Goal: Task Accomplishment & Management: Manage account settings

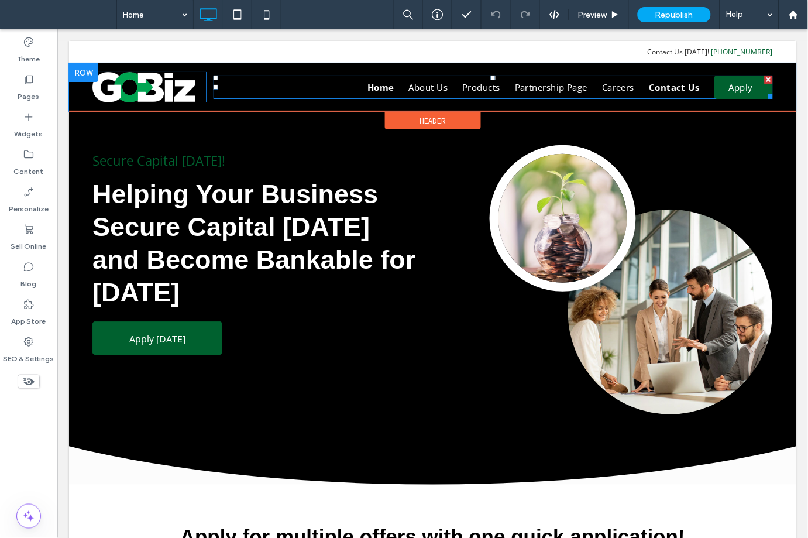
click at [676, 83] on span "Contact Us" at bounding box center [673, 87] width 51 height 12
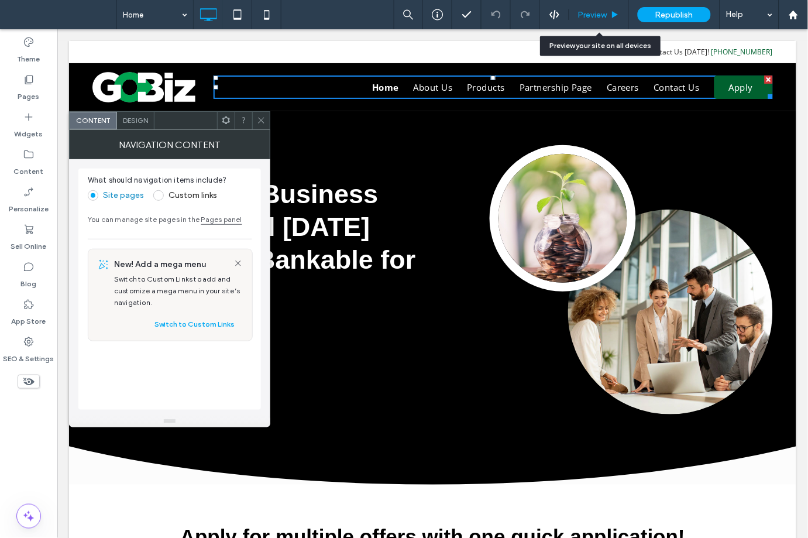
click at [617, 14] on use at bounding box center [615, 14] width 6 height 6
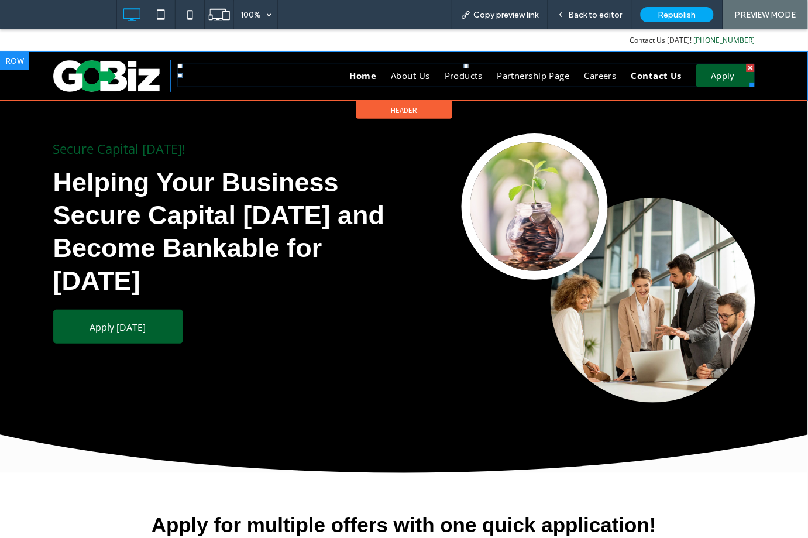
click at [642, 82] on link "Contact Us" at bounding box center [649, 74] width 66 height 23
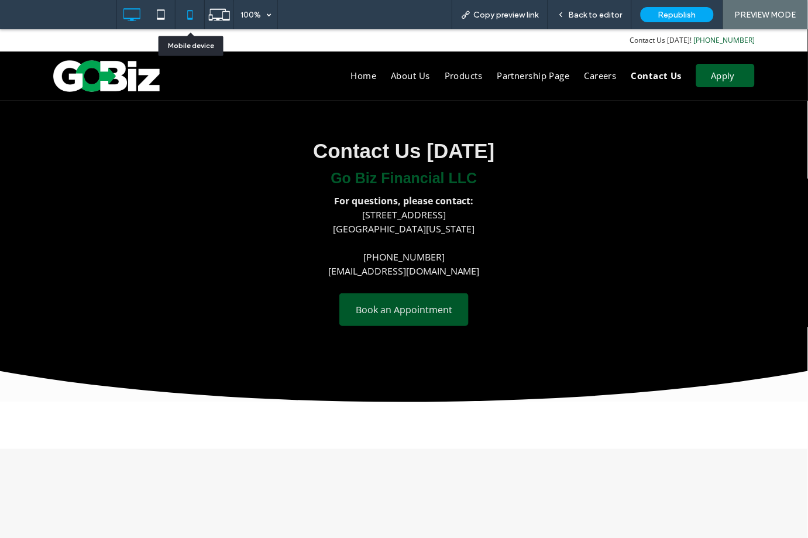
click at [188, 7] on icon at bounding box center [189, 14] width 23 height 23
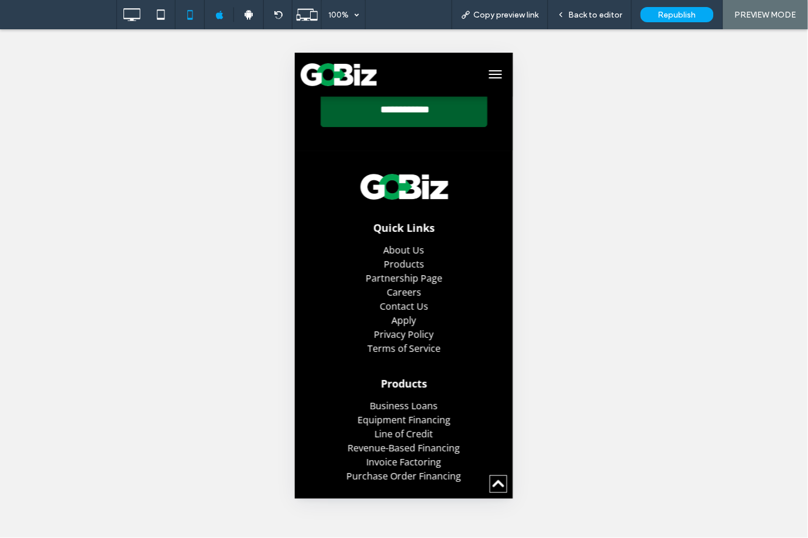
scroll to position [847, 0]
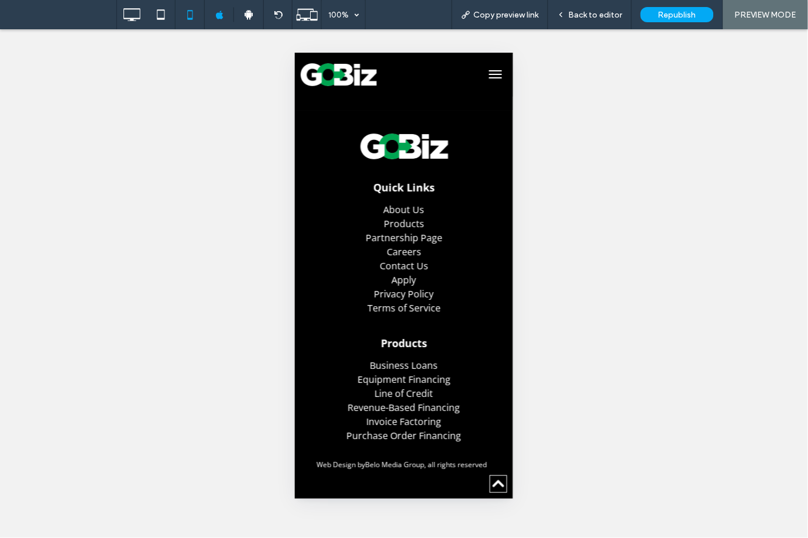
click at [385, 139] on img at bounding box center [404, 146] width 88 height 26
click at [135, 15] on icon at bounding box center [131, 14] width 23 height 23
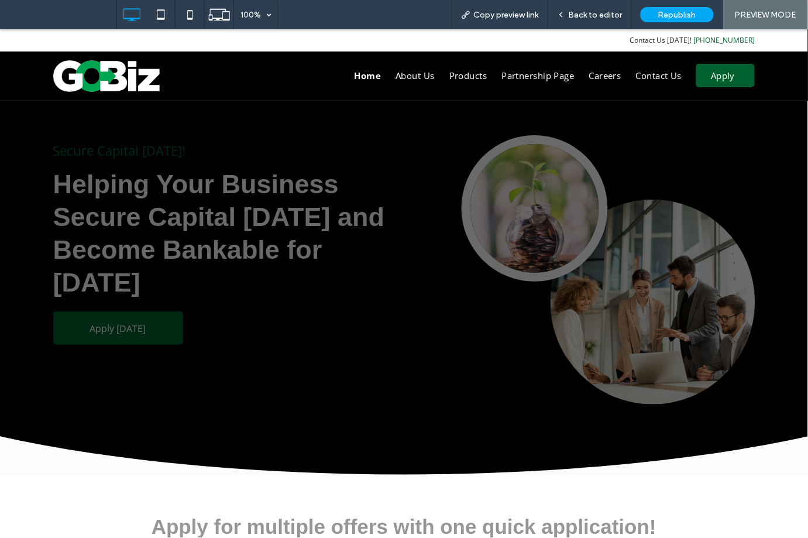
scroll to position [0, 0]
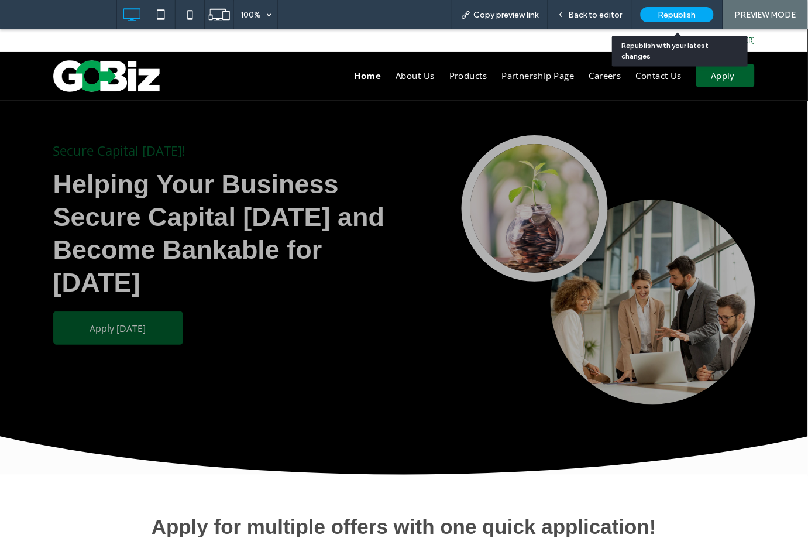
click at [661, 8] on div "Republish" at bounding box center [676, 14] width 73 height 15
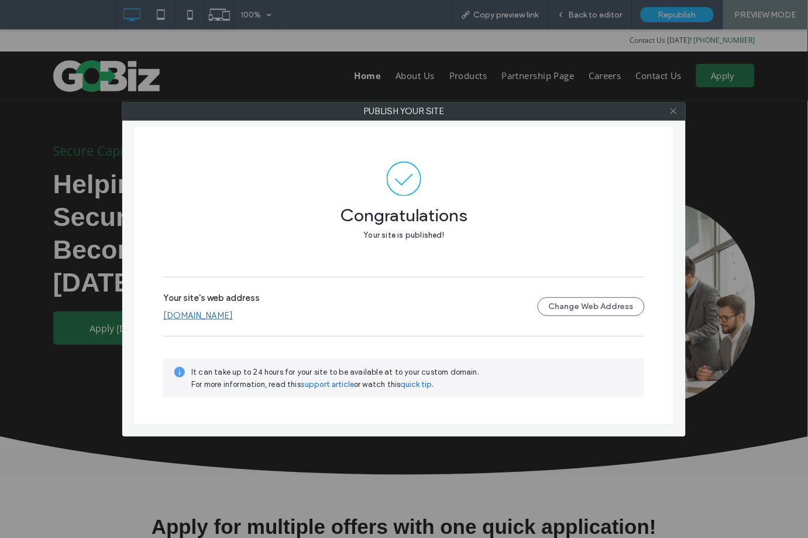
click at [674, 108] on icon at bounding box center [673, 110] width 9 height 9
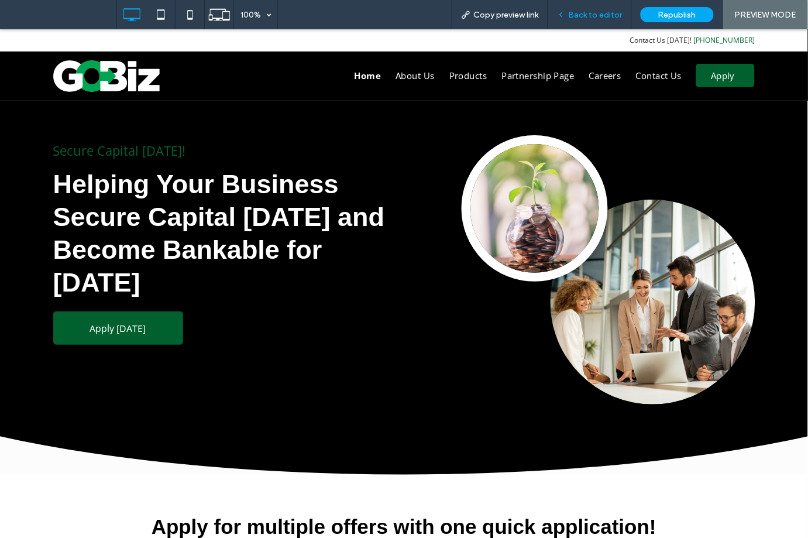
click at [607, 20] on div "Back to editor" at bounding box center [590, 14] width 84 height 29
click at [585, 13] on span "Back to editor" at bounding box center [595, 15] width 54 height 10
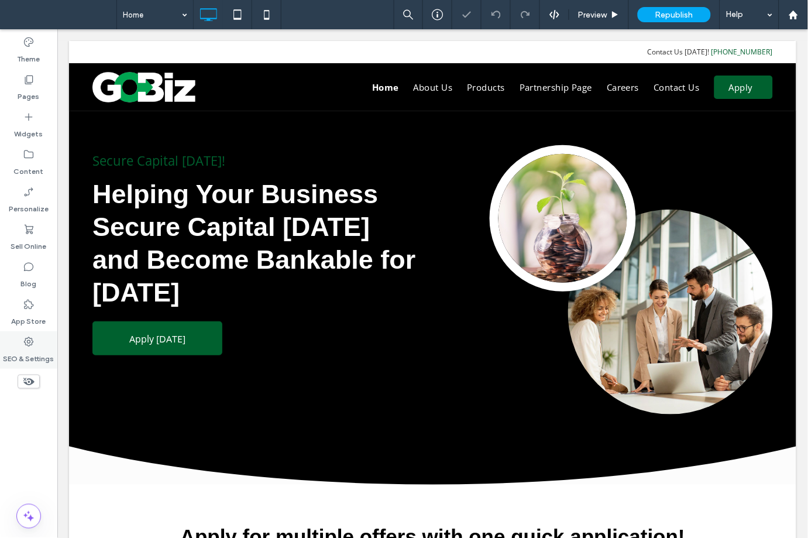
click at [20, 347] on label "SEO & Settings" at bounding box center [29, 355] width 51 height 16
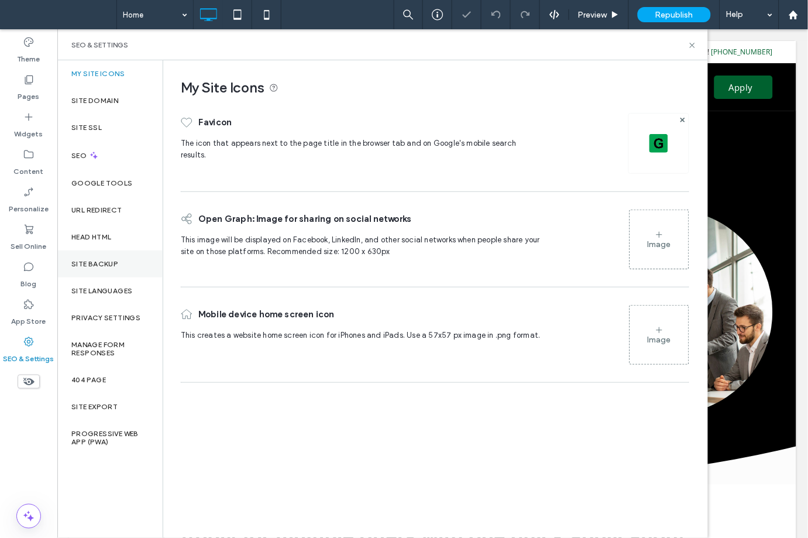
click at [88, 268] on div "Site Backup" at bounding box center [109, 263] width 105 height 27
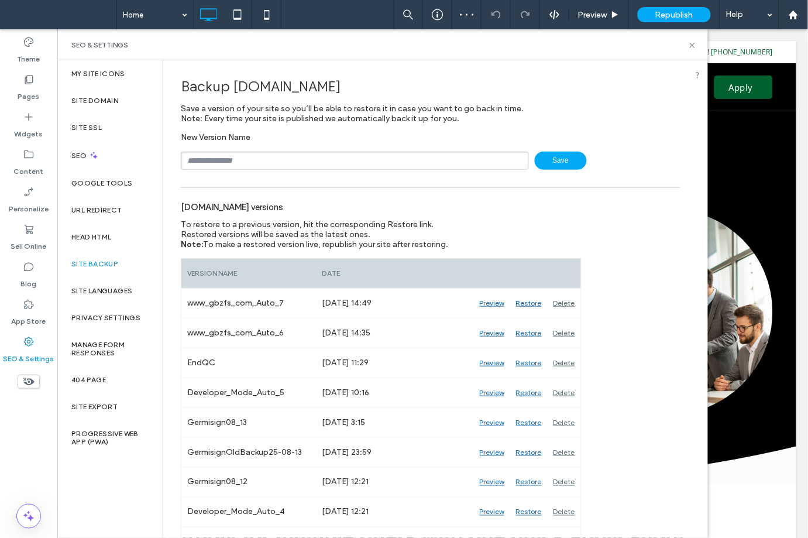
click at [260, 146] on div "New Version Name Save" at bounding box center [430, 150] width 499 height 37
click at [259, 154] on input "text" at bounding box center [355, 160] width 348 height 18
type input "**********"
click at [570, 153] on span "Save" at bounding box center [561, 160] width 52 height 18
